Goal: Task Accomplishment & Management: Use online tool/utility

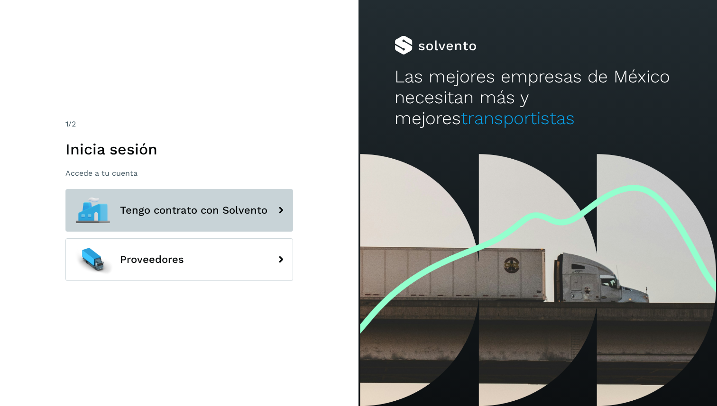
click at [153, 212] on span "Tengo contrato con Solvento" at bounding box center [193, 210] width 147 height 11
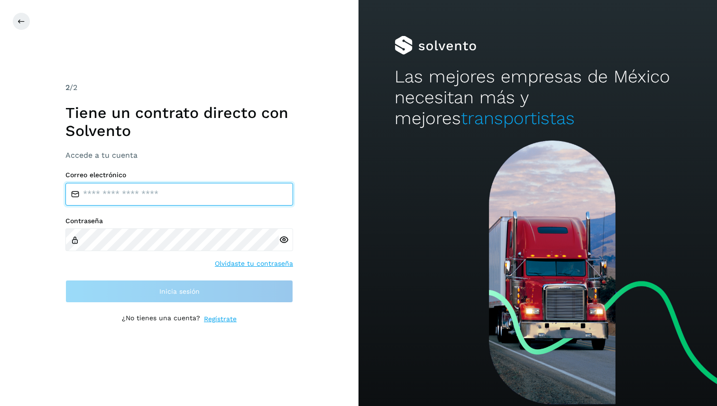
click at [249, 196] on input "email" at bounding box center [179, 194] width 228 height 23
type input "**********"
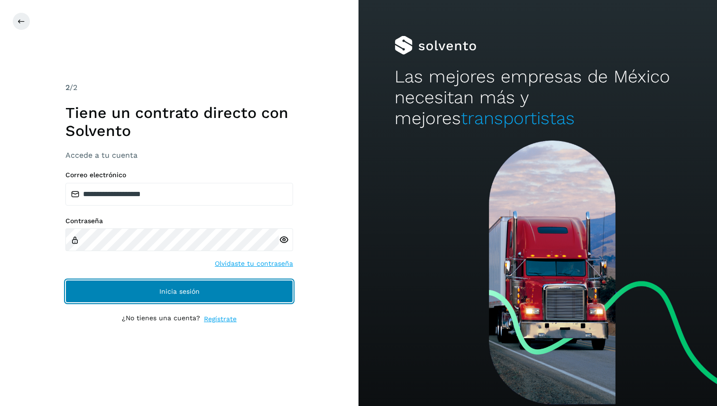
click at [164, 292] on span "Inicia sesión" at bounding box center [179, 291] width 40 height 7
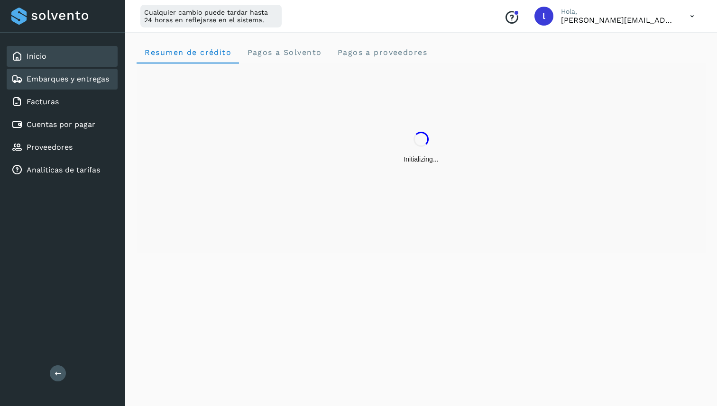
click at [76, 76] on link "Embarques y entregas" at bounding box center [68, 78] width 82 height 9
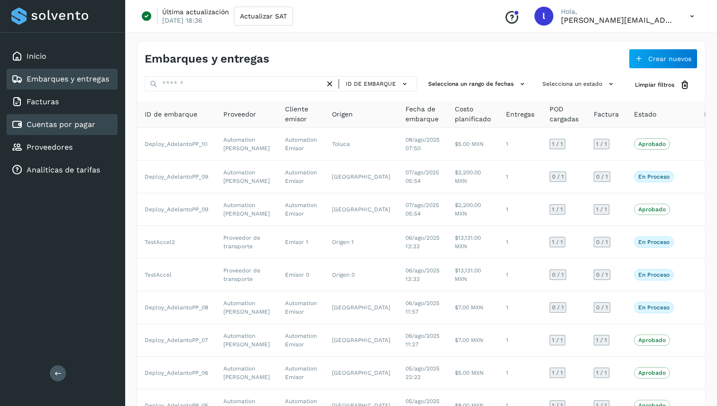
click at [96, 126] on div "Cuentas por pagar" at bounding box center [62, 124] width 111 height 21
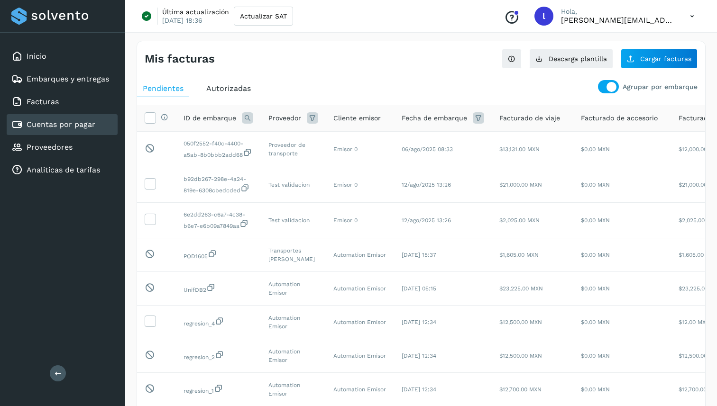
scroll to position [21, 0]
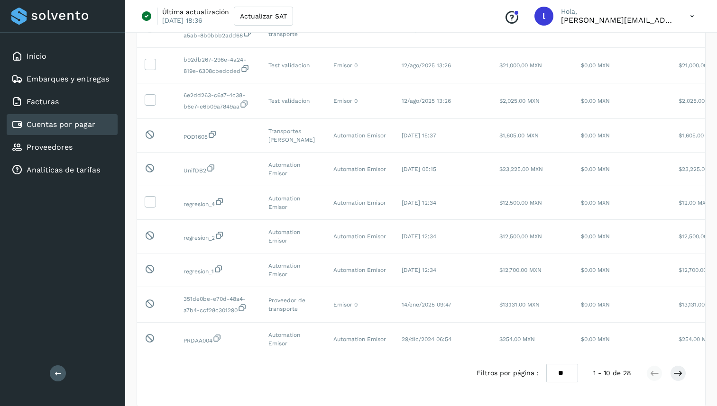
scroll to position [143, 0]
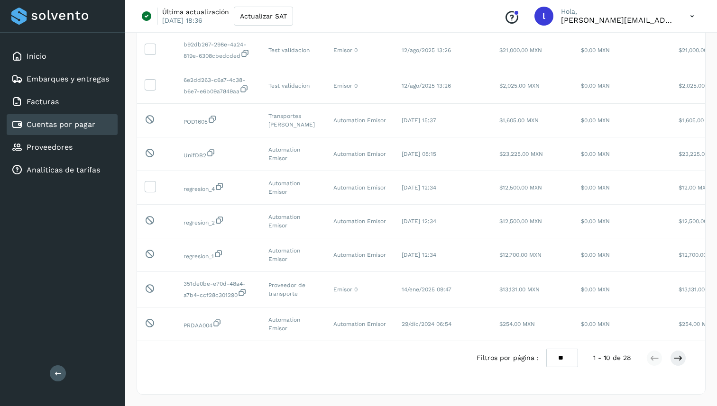
click at [103, 134] on div "Cuentas por pagar" at bounding box center [62, 124] width 111 height 21
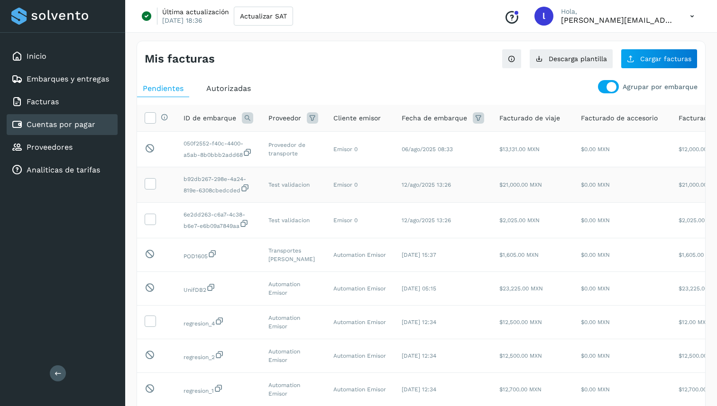
scroll to position [0, 154]
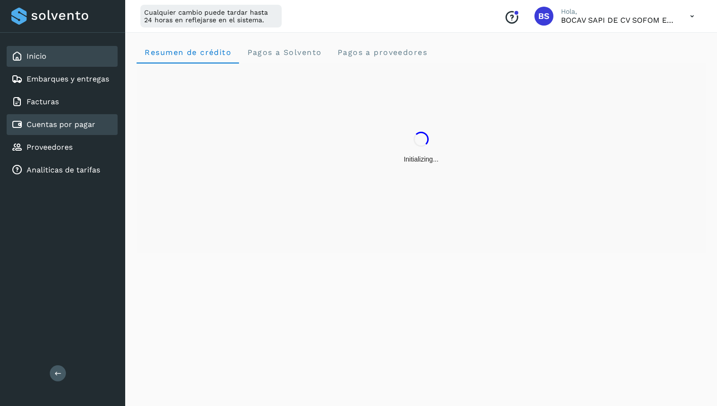
click at [65, 125] on link "Cuentas por pagar" at bounding box center [61, 124] width 69 height 9
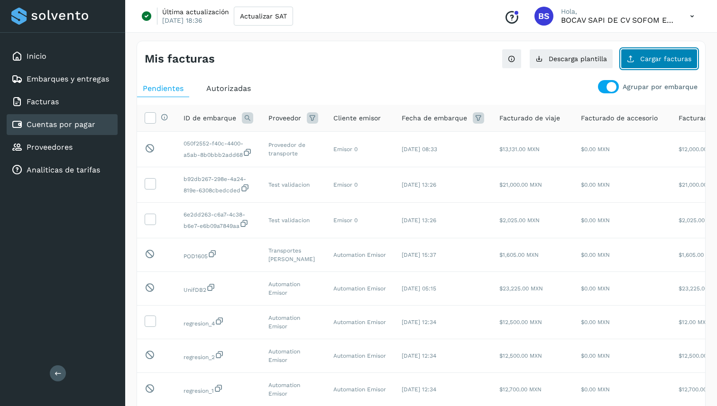
click at [680, 58] on span "Cargar facturas" at bounding box center [665, 58] width 51 height 7
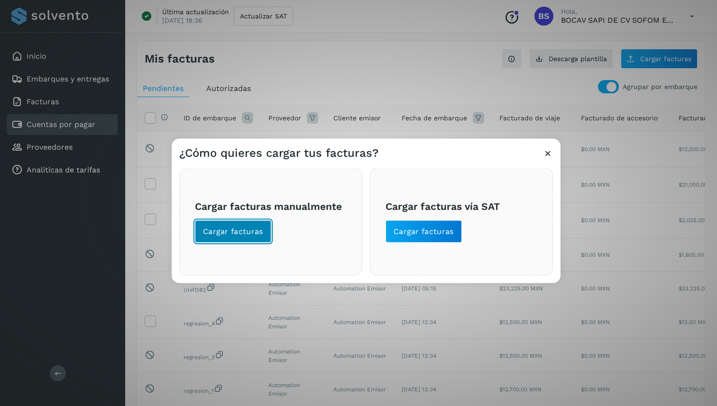
click at [256, 237] on button "Cargar facturas" at bounding box center [233, 231] width 76 height 23
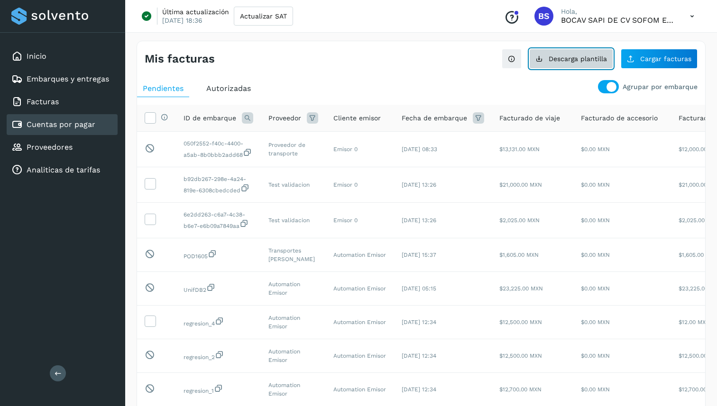
click at [605, 61] on span "Descarga plantilla" at bounding box center [577, 58] width 58 height 7
click at [486, 76] on div "Agrupar por embarque Pendientes Autorizadas Selecciona todas las facturas con e…" at bounding box center [421, 302] width 568 height 453
click at [602, 84] on div at bounding box center [608, 86] width 21 height 13
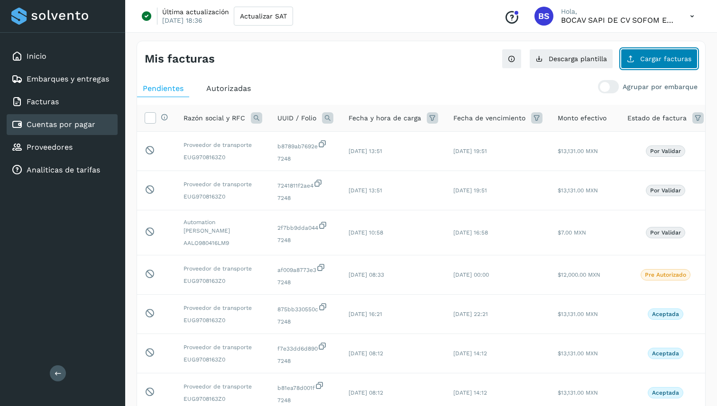
click at [647, 59] on span "Cargar facturas" at bounding box center [665, 58] width 51 height 7
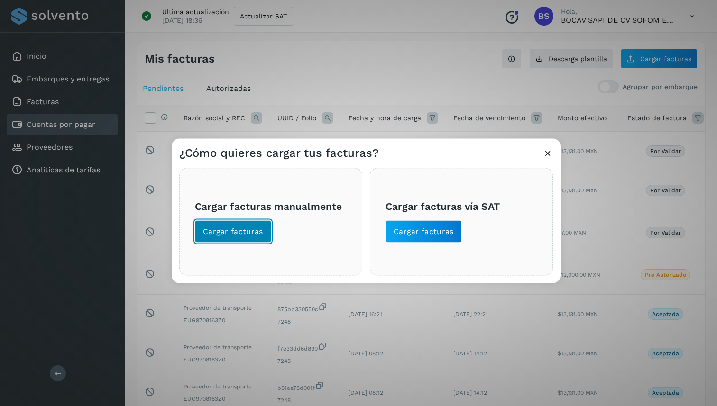
click at [244, 225] on button "Cargar facturas" at bounding box center [233, 231] width 76 height 23
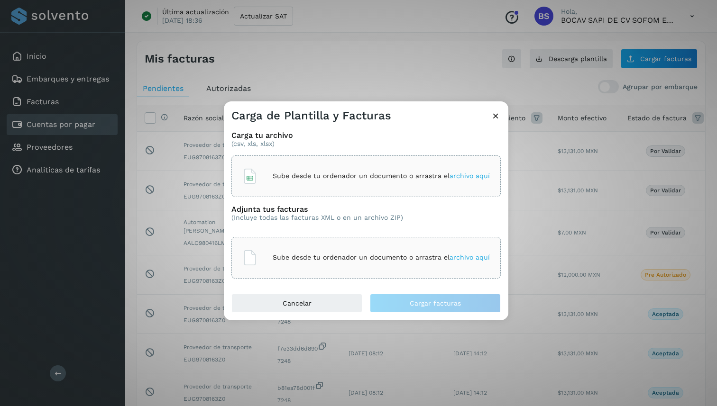
click at [279, 171] on div "Sube desde tu ordenador un documento o arrastra el archivo aquí" at bounding box center [365, 177] width 247 height 26
click at [465, 173] on span "archivo aquí" at bounding box center [469, 176] width 40 height 8
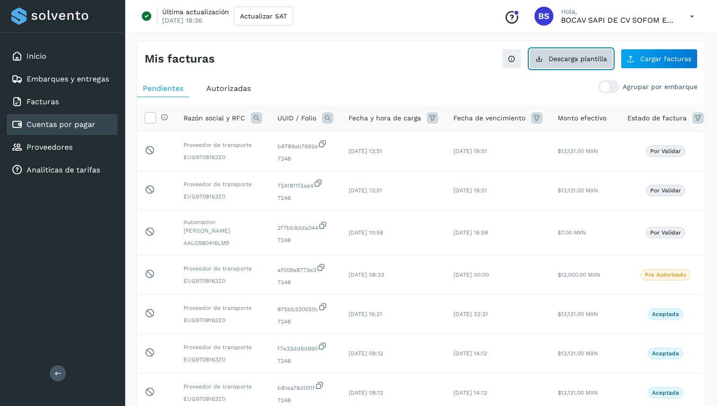
click at [567, 60] on span "Descarga plantilla" at bounding box center [577, 58] width 58 height 7
